Goal: Task Accomplishment & Management: Use online tool/utility

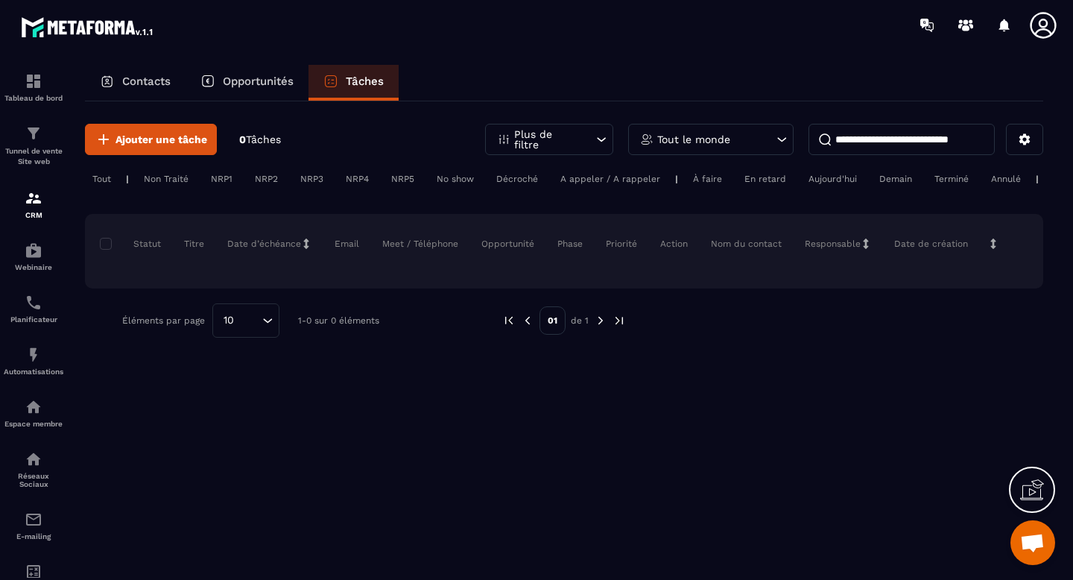
scroll to position [5131, 0]
click at [602, 142] on icon at bounding box center [601, 139] width 15 height 15
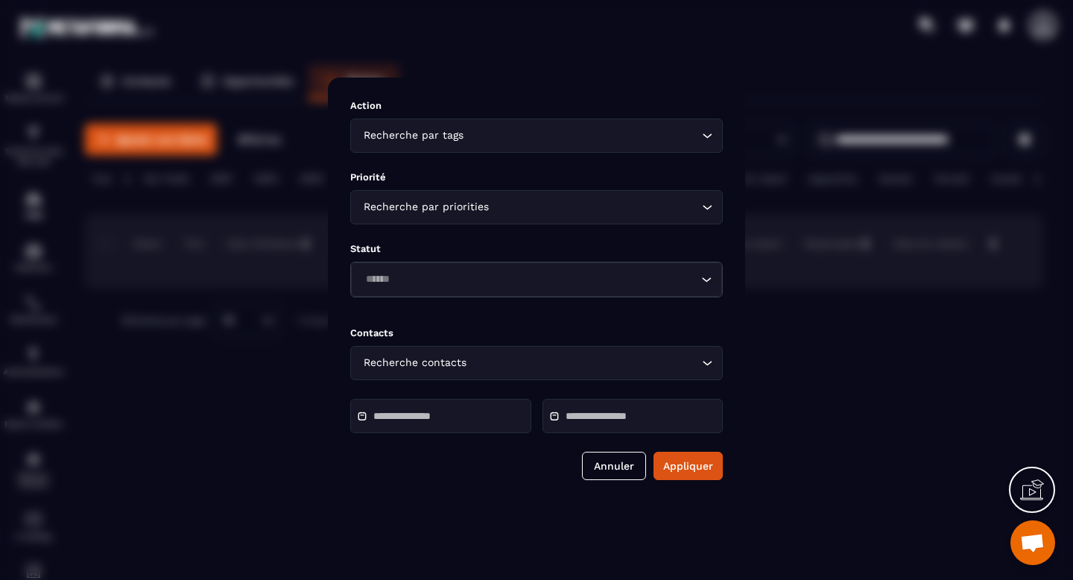
click at [705, 140] on icon "Search for option" at bounding box center [707, 135] width 15 height 15
click at [608, 472] on button "Annuler" at bounding box center [614, 465] width 64 height 28
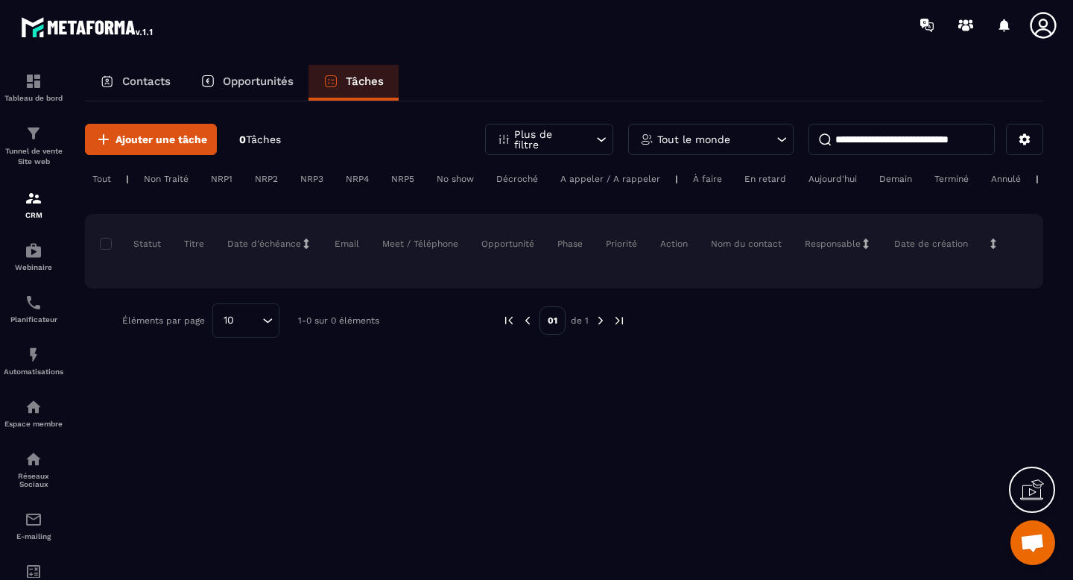
click at [150, 86] on p "Contacts" at bounding box center [146, 80] width 48 height 13
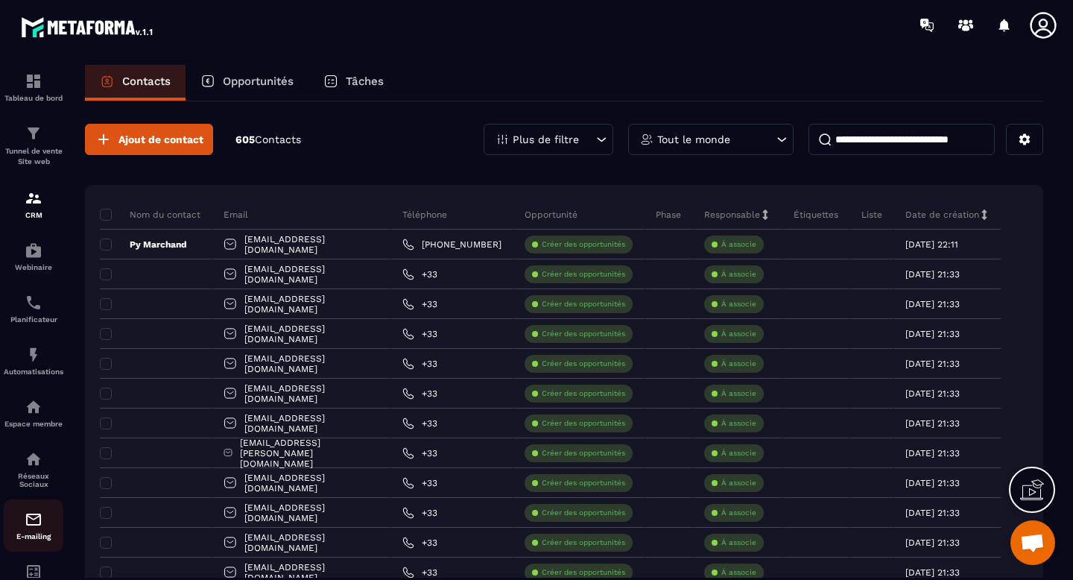
click at [31, 508] on link "E-mailing" at bounding box center [34, 525] width 60 height 52
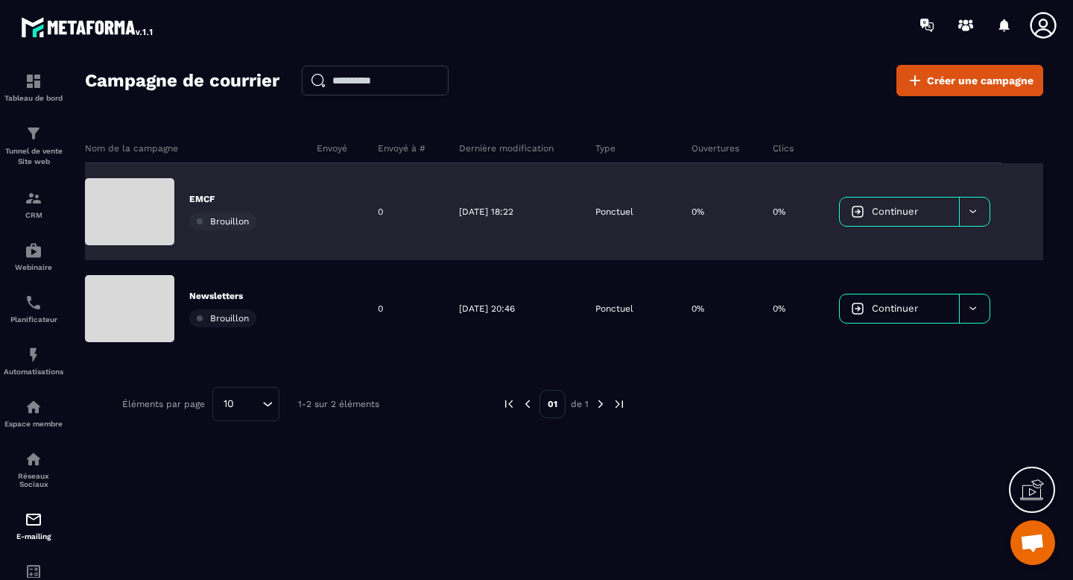
click at [303, 221] on div "EMCF Brouillon" at bounding box center [195, 211] width 221 height 97
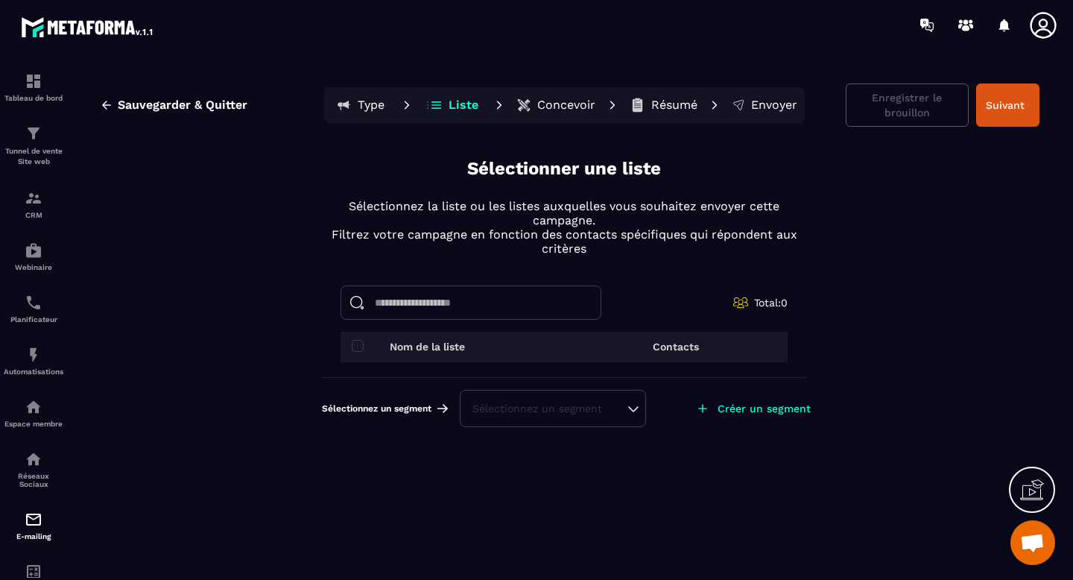
click at [609, 410] on div "Sélectionnez un segment" at bounding box center [552, 408] width 161 height 15
click at [556, 370] on li "Aucune" at bounding box center [552, 371] width 183 height 30
click at [706, 414] on icon at bounding box center [702, 408] width 15 height 15
click at [765, 407] on p "Créer un segment" at bounding box center [763, 408] width 93 height 12
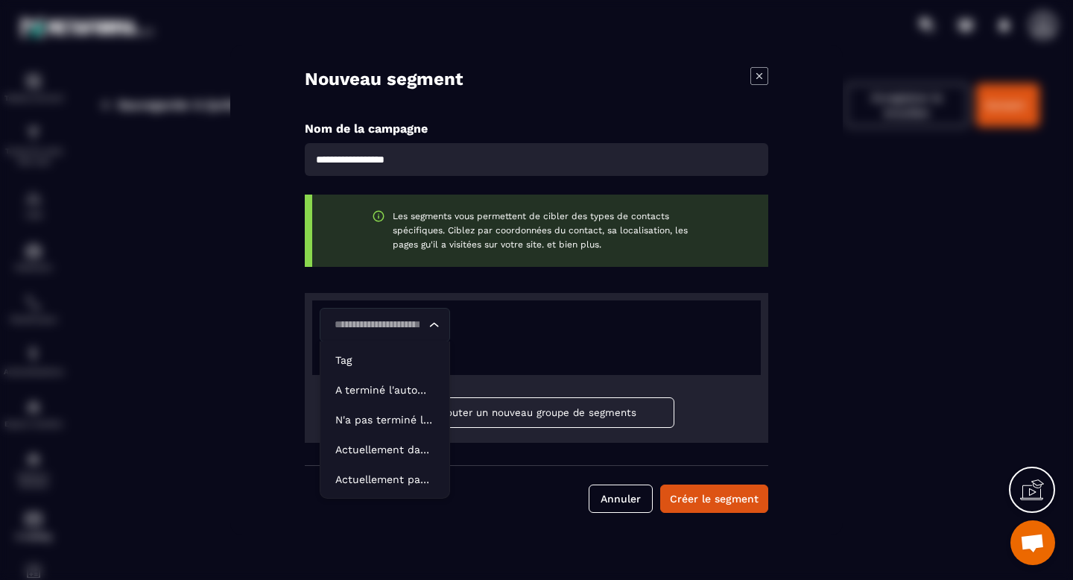
click at [437, 324] on icon "Search for option" at bounding box center [434, 324] width 15 height 15
click at [588, 365] on div "Loading... Ajouter une condition" at bounding box center [536, 337] width 448 height 74
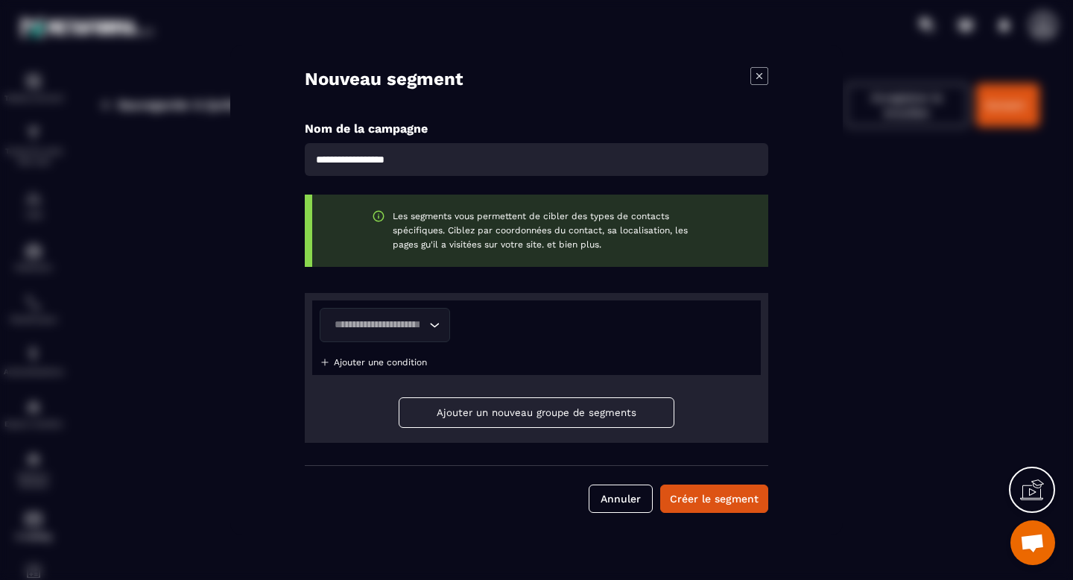
click at [437, 328] on icon "Search for option" at bounding box center [434, 324] width 15 height 15
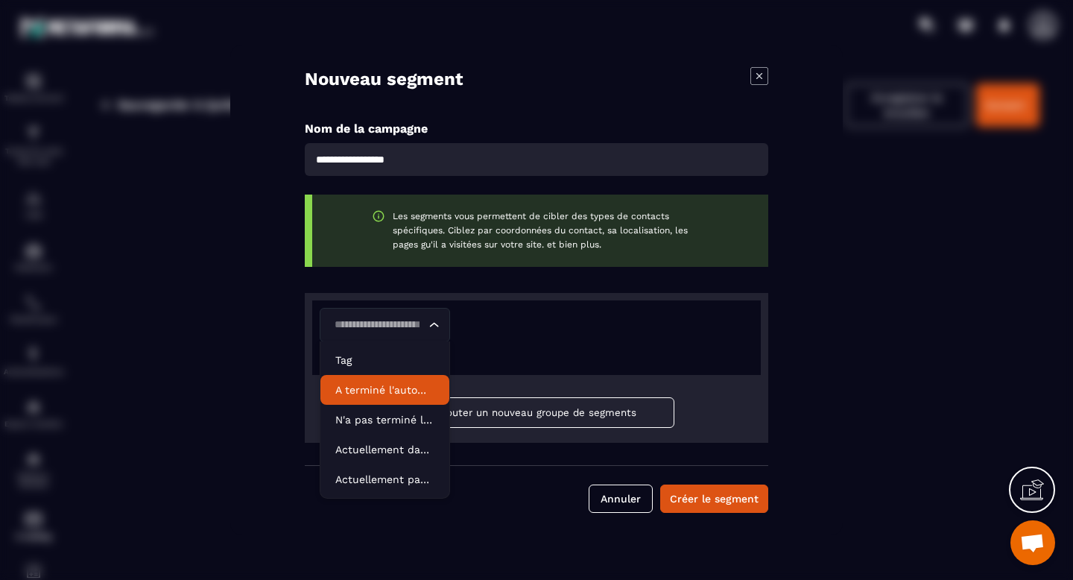
click at [411, 387] on p "A terminé l'automatisation" at bounding box center [384, 389] width 99 height 15
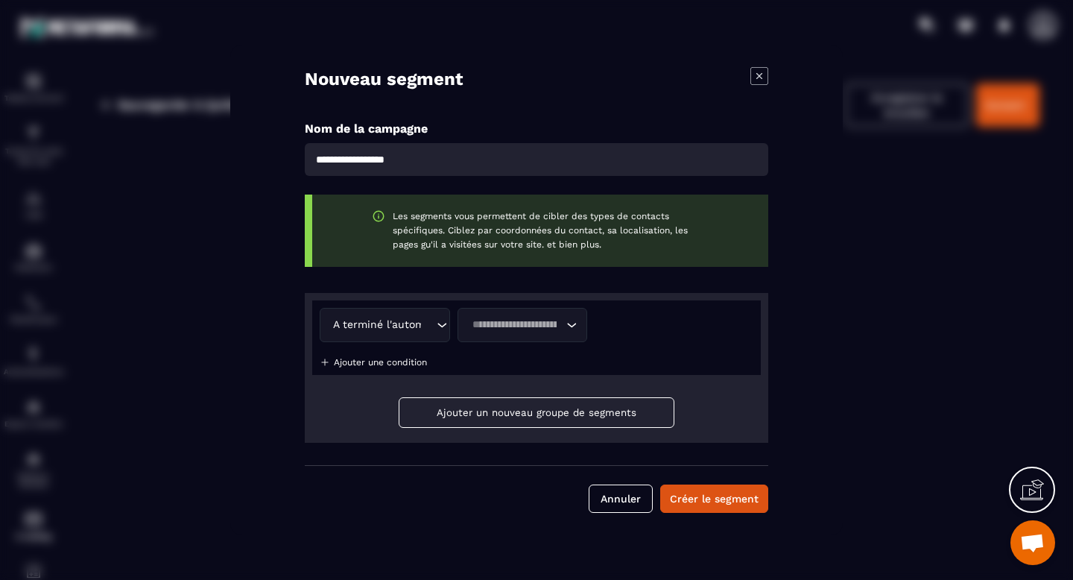
click at [565, 325] on icon "Search for option" at bounding box center [571, 324] width 15 height 15
click at [518, 393] on p "Génération Lead" at bounding box center [522, 389] width 99 height 15
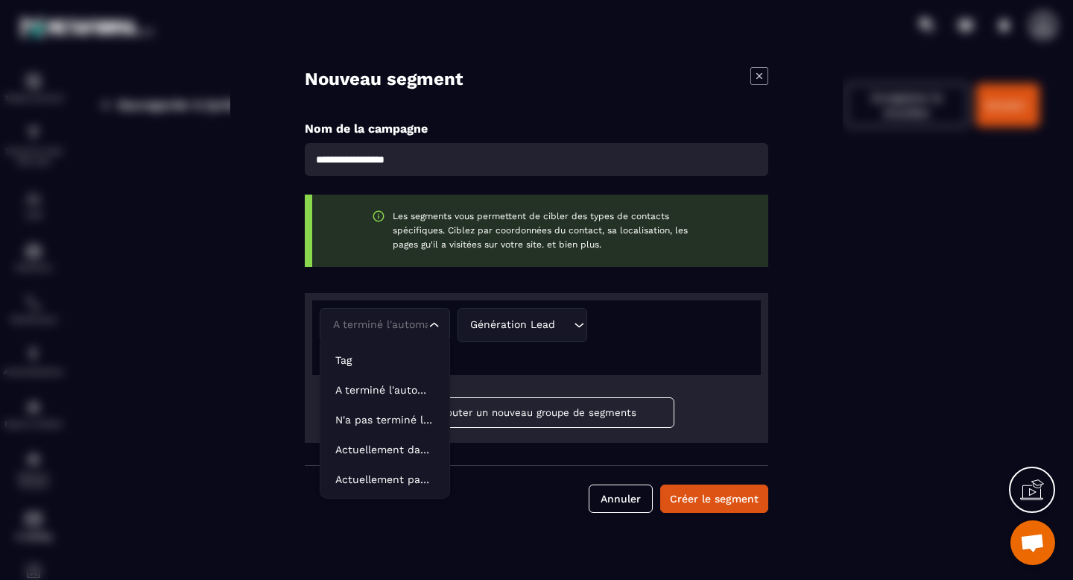
click at [442, 330] on div "A terminé l'automatisation Loading..." at bounding box center [385, 325] width 130 height 34
click at [421, 451] on p "Actuellement dans l'automatisation" at bounding box center [384, 449] width 99 height 15
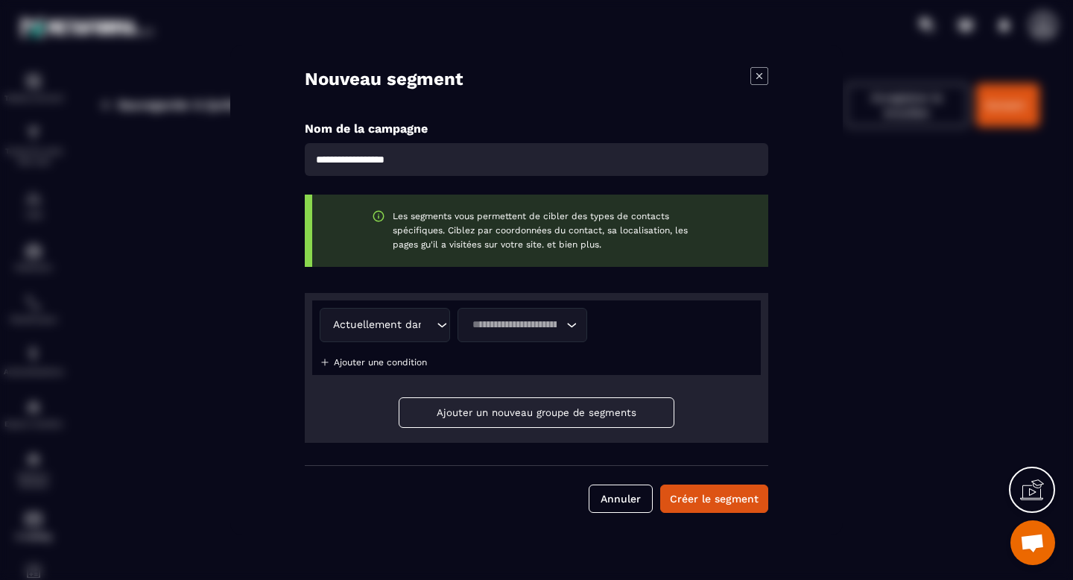
click at [398, 322] on div "Actuellement dans l'automatisation" at bounding box center [381, 325] width 107 height 16
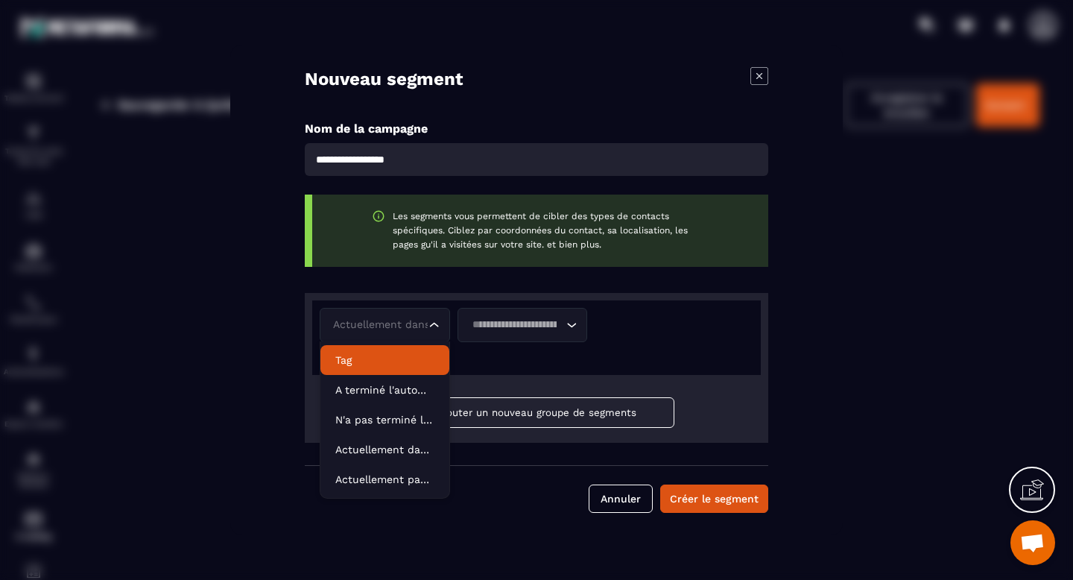
click at [378, 368] on li "Tag" at bounding box center [384, 360] width 129 height 30
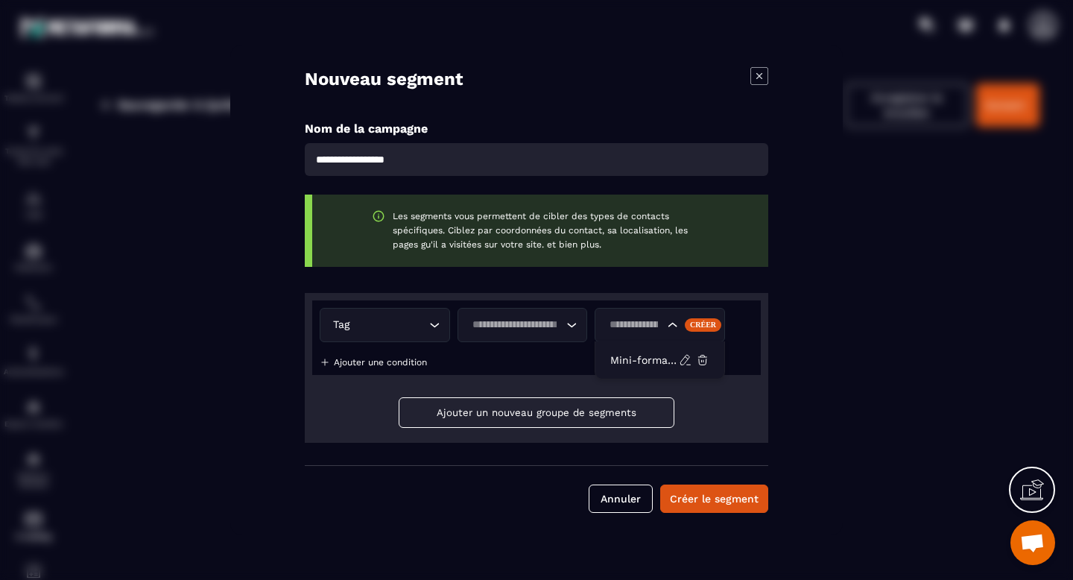
click at [665, 323] on icon "Search for option" at bounding box center [672, 324] width 15 height 15
click at [647, 350] on li "Mini-formation" at bounding box center [659, 360] width 129 height 30
click at [722, 505] on button "Créer le segment" at bounding box center [714, 498] width 108 height 28
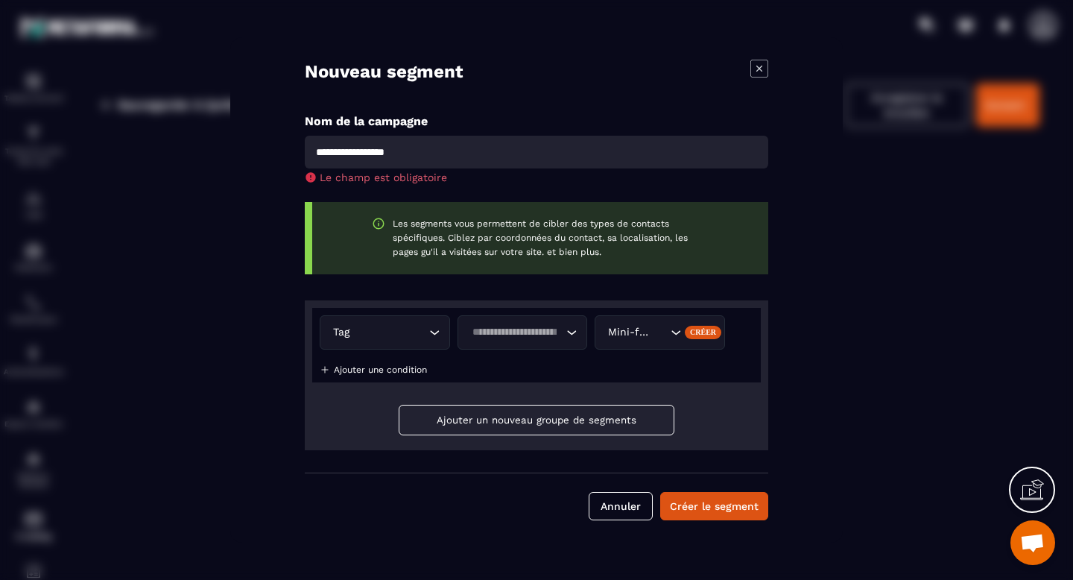
drag, startPoint x: 464, startPoint y: 153, endPoint x: 256, endPoint y: 153, distance: 208.6
click at [256, 153] on div "Nouveau segment Nom de la campagne Le champ est obligatoire Les segments vous p…" at bounding box center [536, 289] width 612 height 505
type input "**********"
click at [723, 510] on button "Créer le segment" at bounding box center [714, 506] width 108 height 28
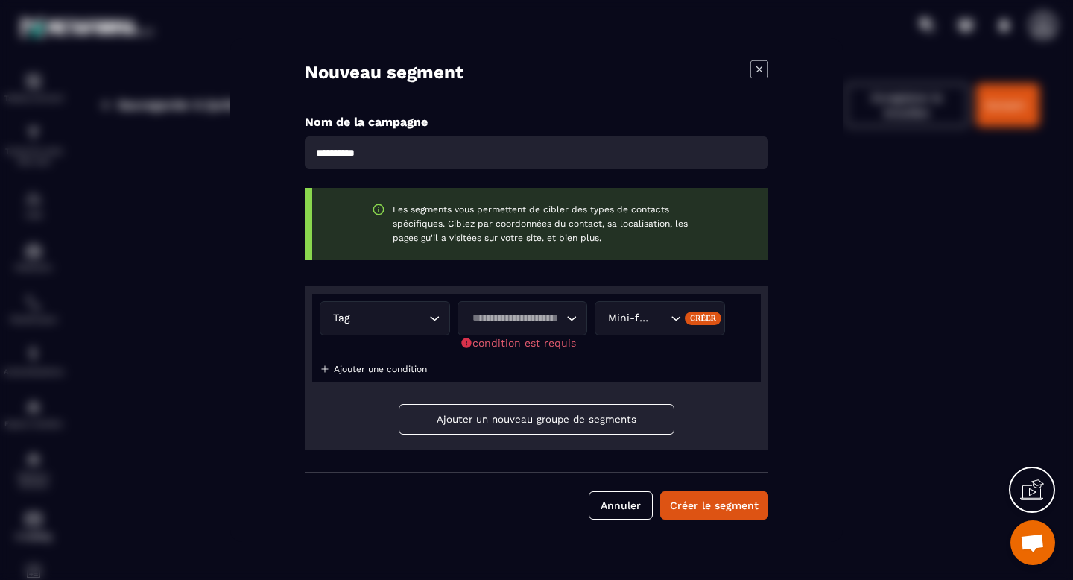
click at [539, 317] on input "Search for option" at bounding box center [515, 318] width 96 height 16
click at [523, 346] on p "Contient" at bounding box center [522, 353] width 99 height 15
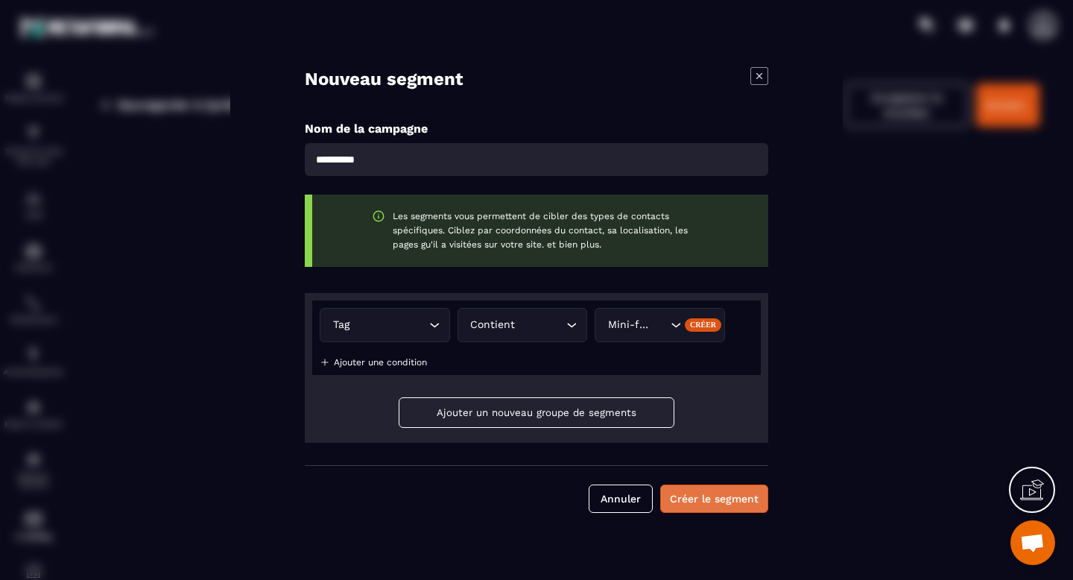
click at [722, 498] on button "Créer le segment" at bounding box center [714, 498] width 108 height 28
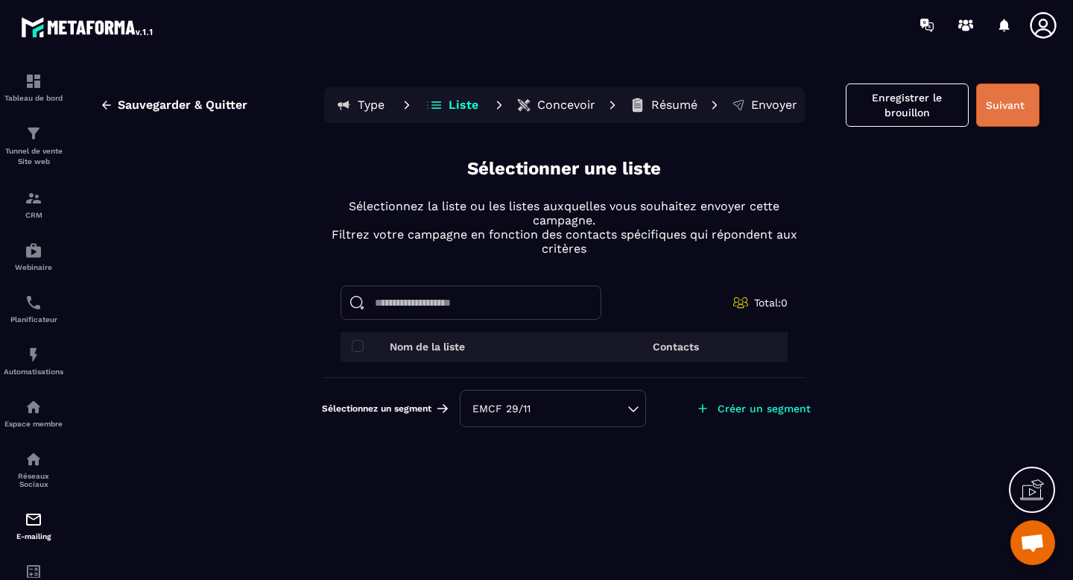
click at [1011, 112] on button "Suivant" at bounding box center [1007, 104] width 63 height 43
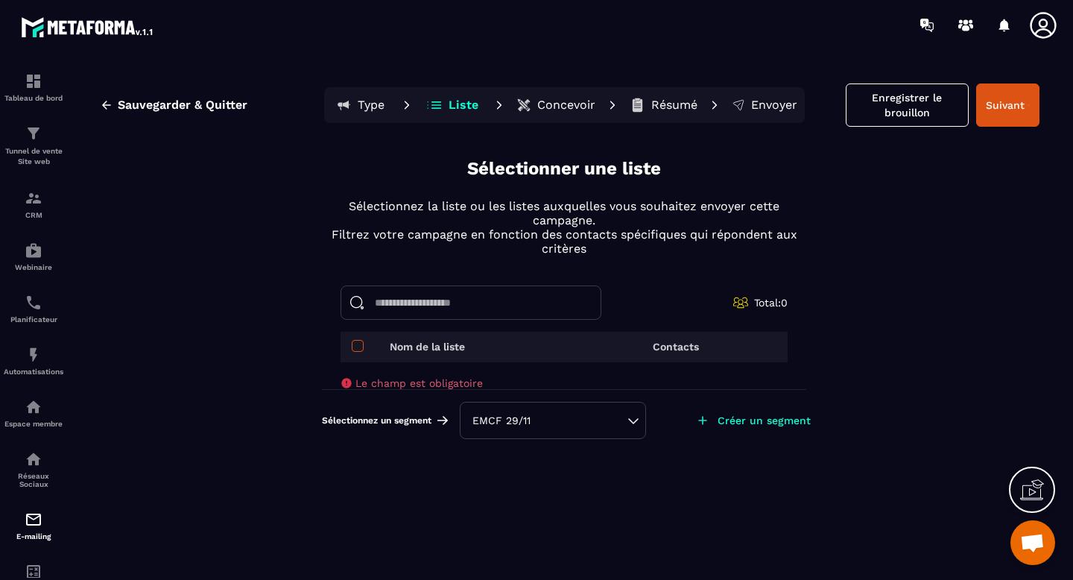
click at [361, 343] on span at bounding box center [358, 346] width 12 height 12
click at [474, 378] on span "Le champ est obligatoire" at bounding box center [418, 383] width 127 height 12
click at [445, 302] on input at bounding box center [470, 302] width 261 height 34
type input "*"
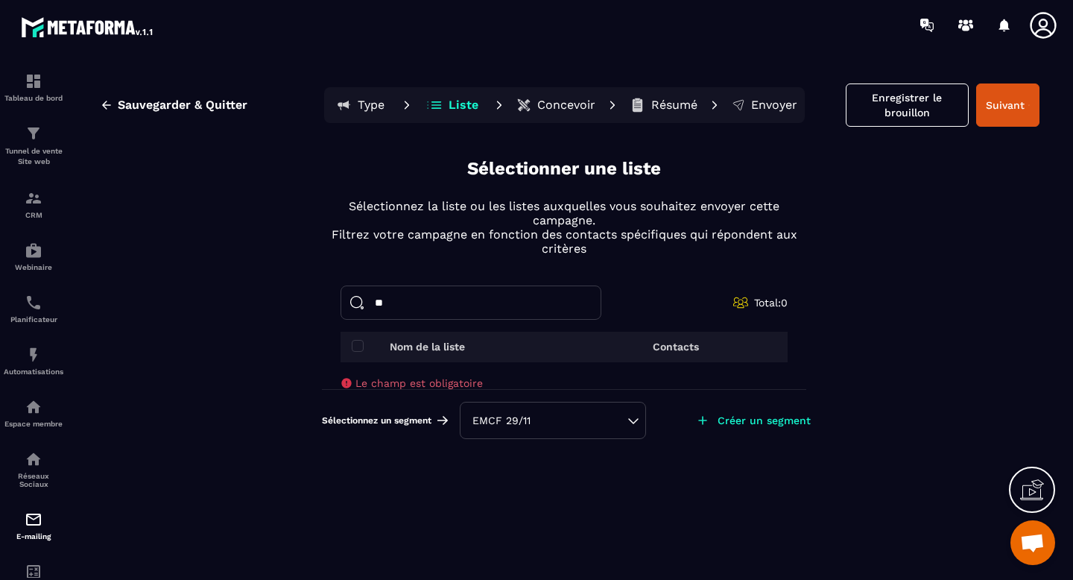
type input "*"
click at [361, 348] on span at bounding box center [358, 346] width 12 height 12
click at [1041, 501] on div at bounding box center [1032, 489] width 46 height 46
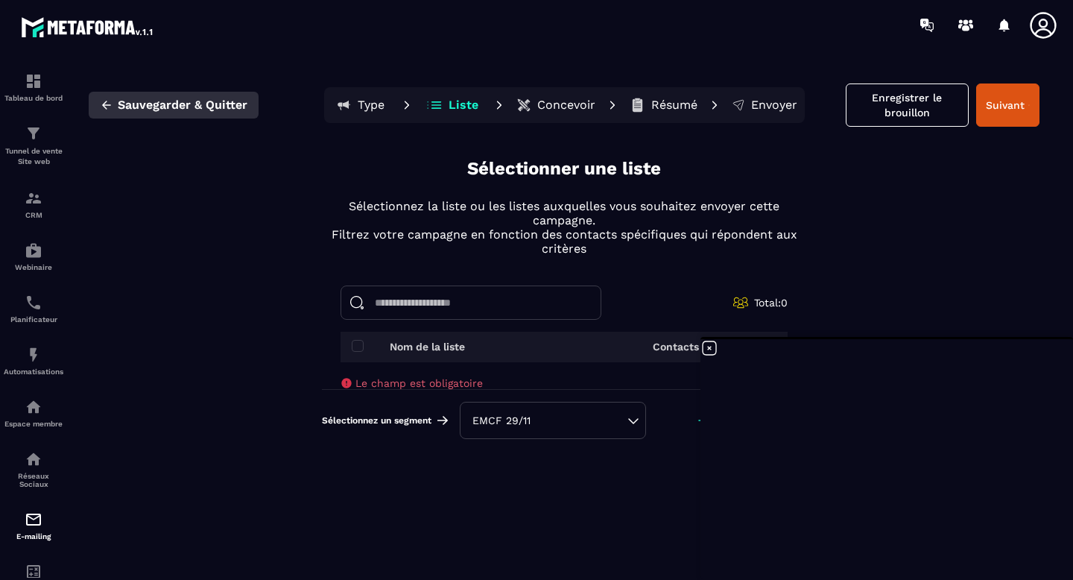
click at [228, 106] on span "Sauvegarder & Quitter" at bounding box center [183, 105] width 130 height 15
click at [711, 350] on icon at bounding box center [709, 348] width 18 height 18
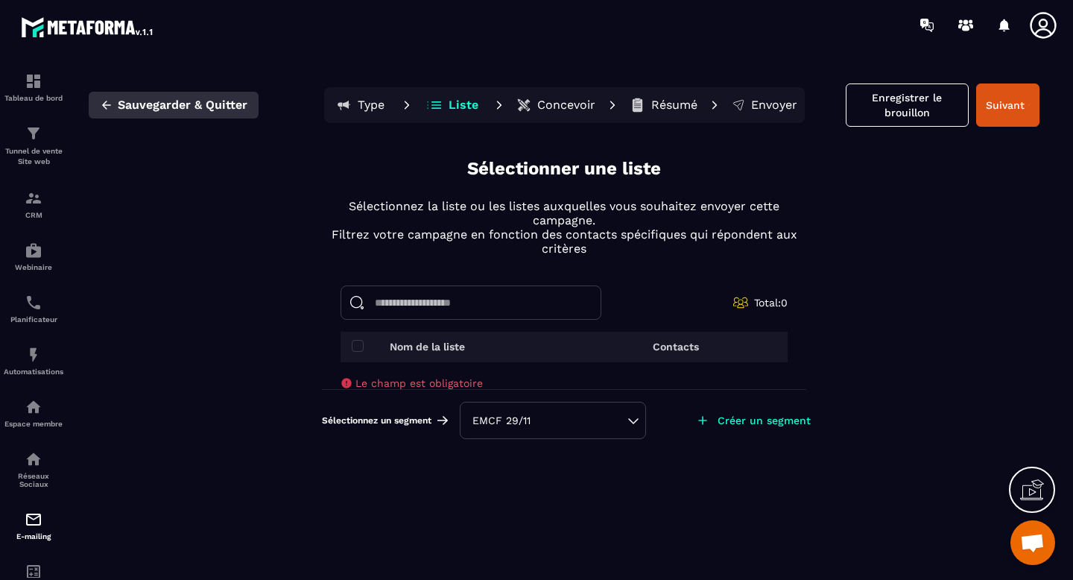
click at [222, 99] on span "Sauvegarder & Quitter" at bounding box center [183, 105] width 130 height 15
click at [31, 206] on img at bounding box center [34, 198] width 18 height 18
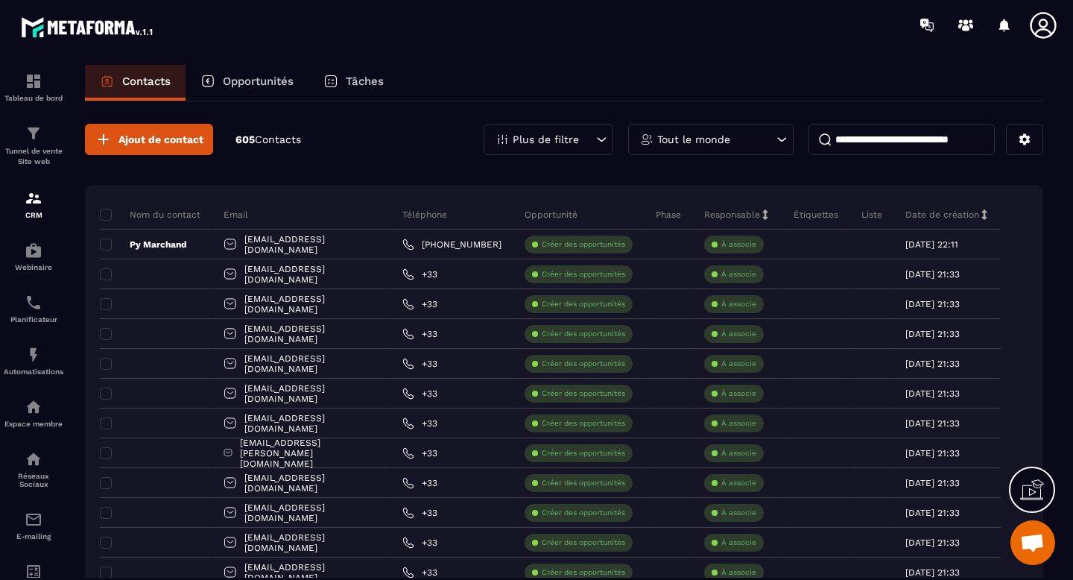
click at [1034, 497] on icon at bounding box center [1032, 490] width 24 height 24
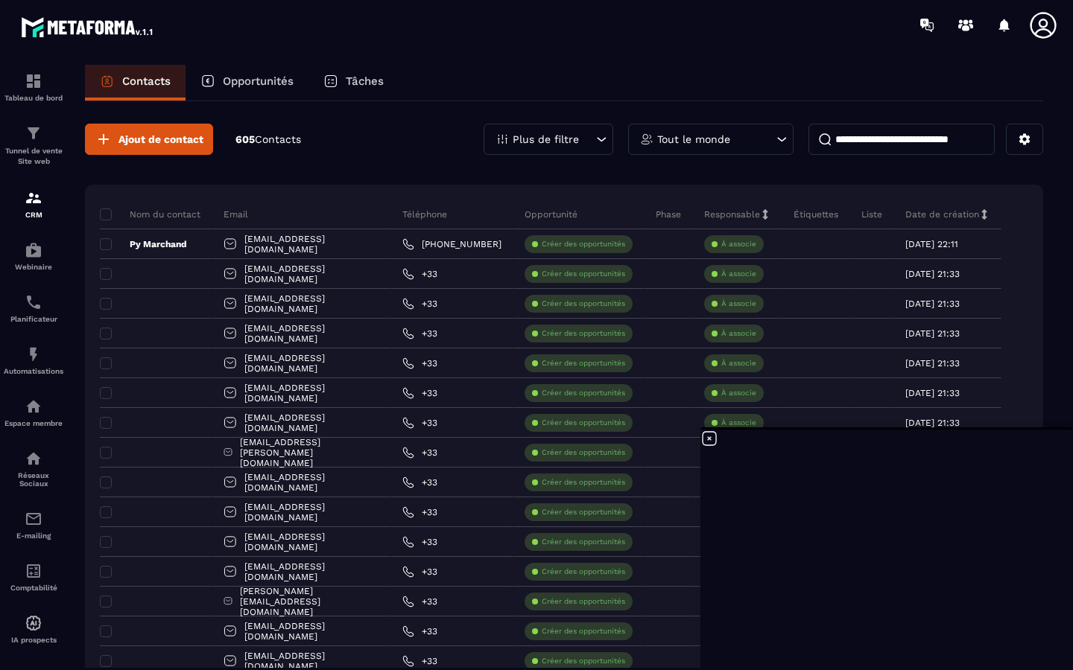
scroll to position [4766, 0]
